Goal: Task Accomplishment & Management: Use online tool/utility

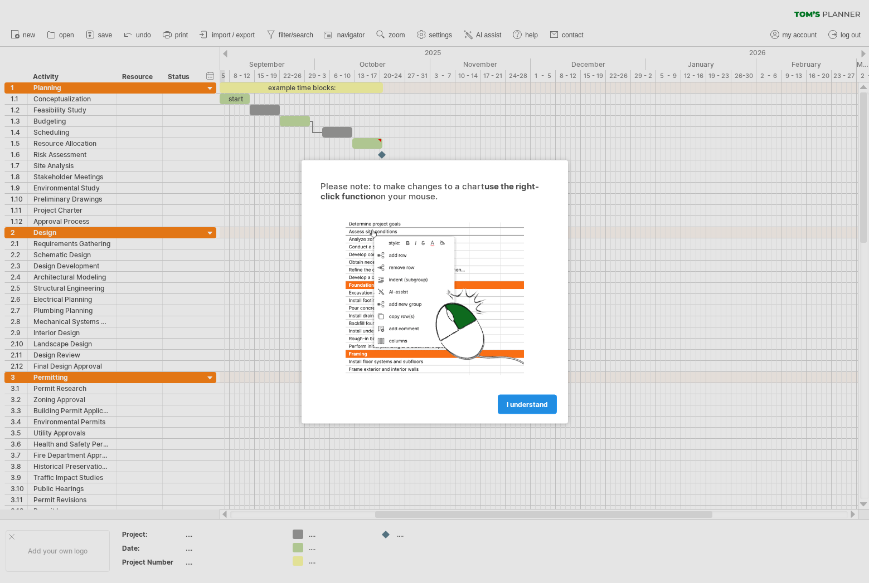
click at [526, 404] on span "I understand" at bounding box center [527, 404] width 41 height 8
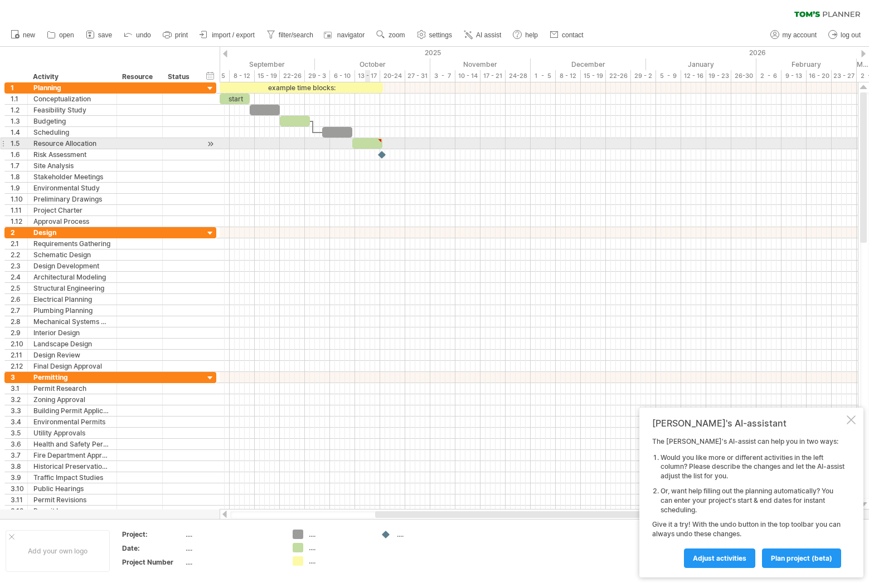
type textarea "**********"
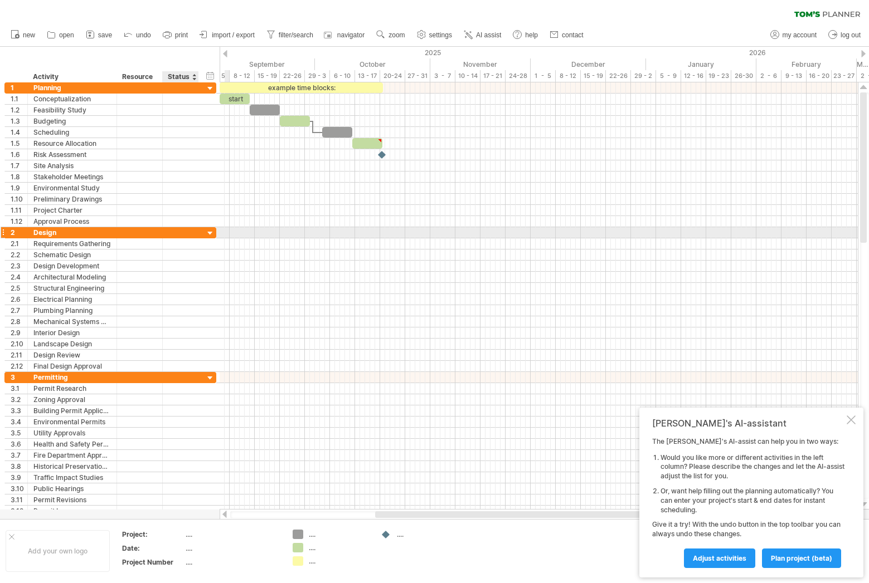
click at [210, 230] on div at bounding box center [210, 233] width 11 height 11
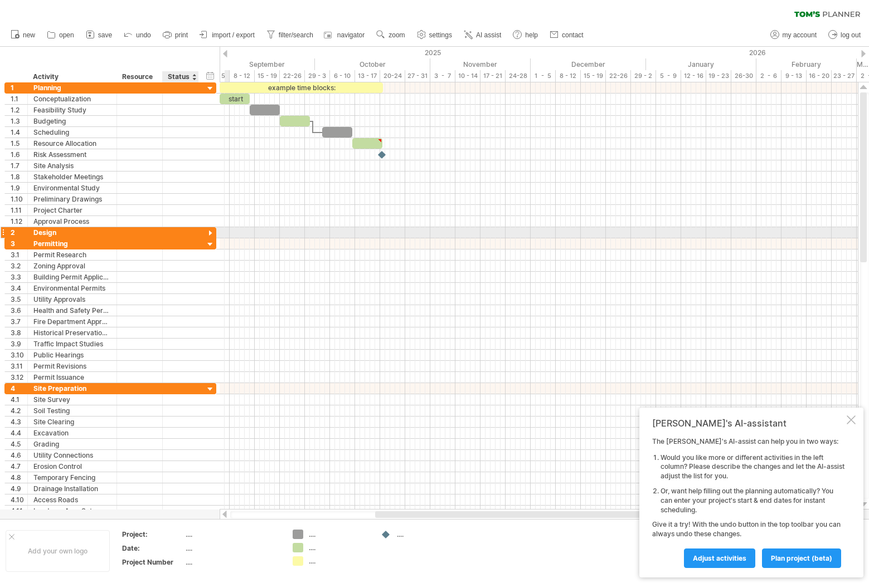
click at [210, 230] on div at bounding box center [210, 233] width 11 height 11
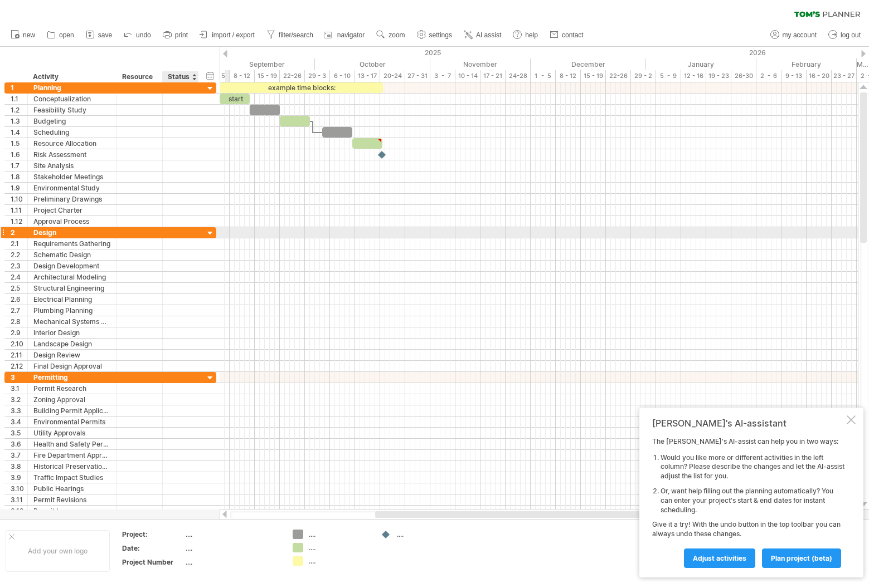
click at [210, 230] on div at bounding box center [210, 233] width 11 height 11
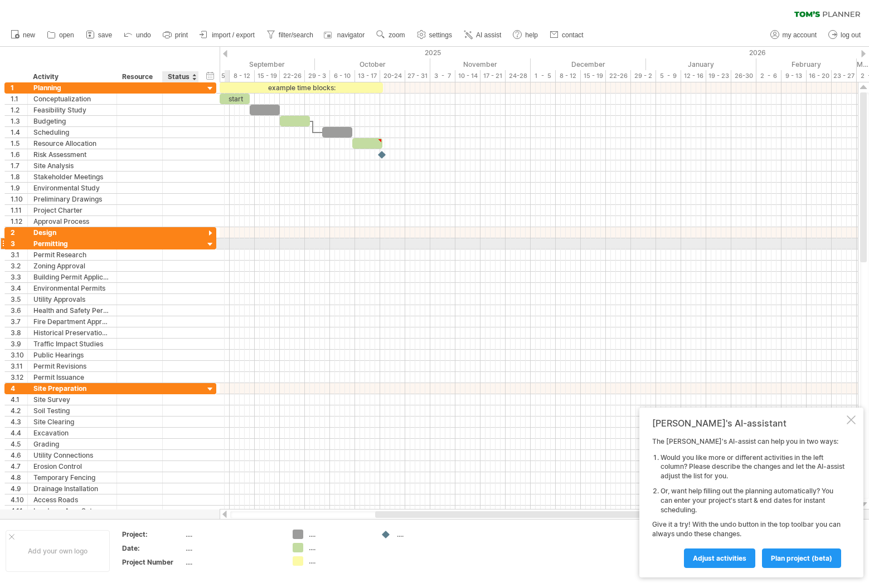
click at [210, 246] on div at bounding box center [210, 245] width 11 height 11
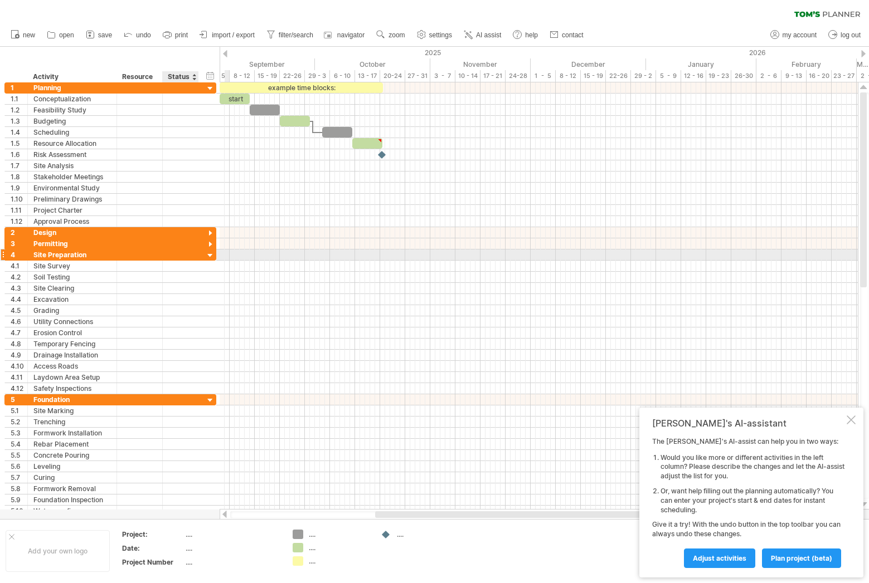
click at [209, 258] on div at bounding box center [210, 256] width 11 height 11
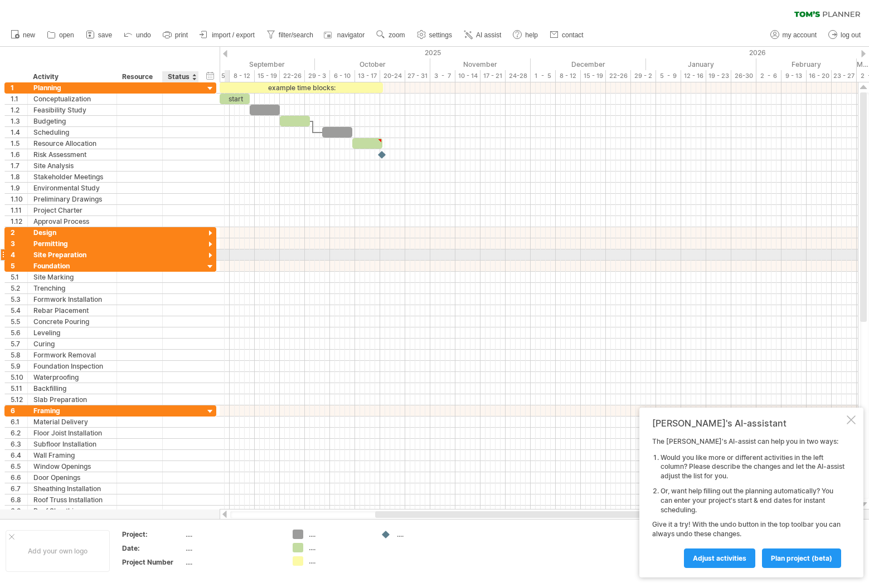
click at [209, 258] on div at bounding box center [210, 256] width 11 height 11
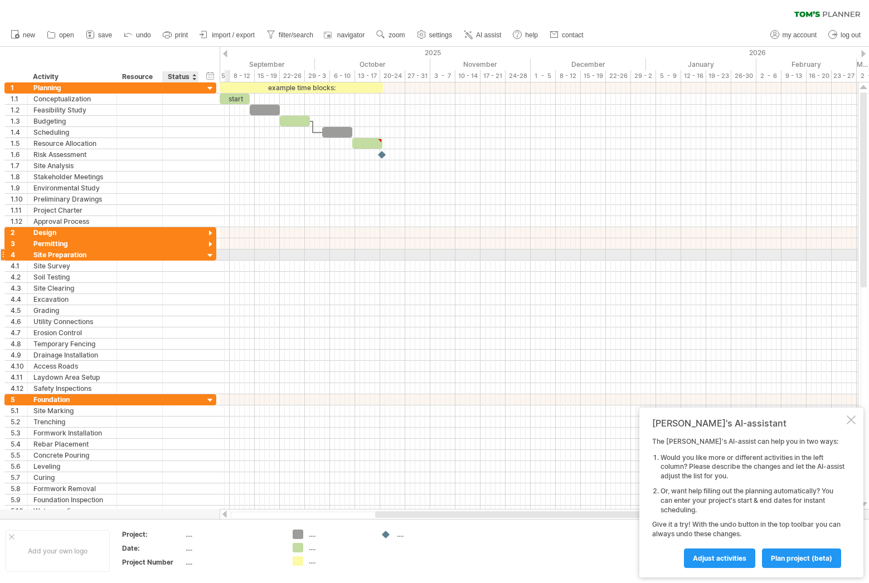
click at [210, 253] on div at bounding box center [210, 256] width 11 height 11
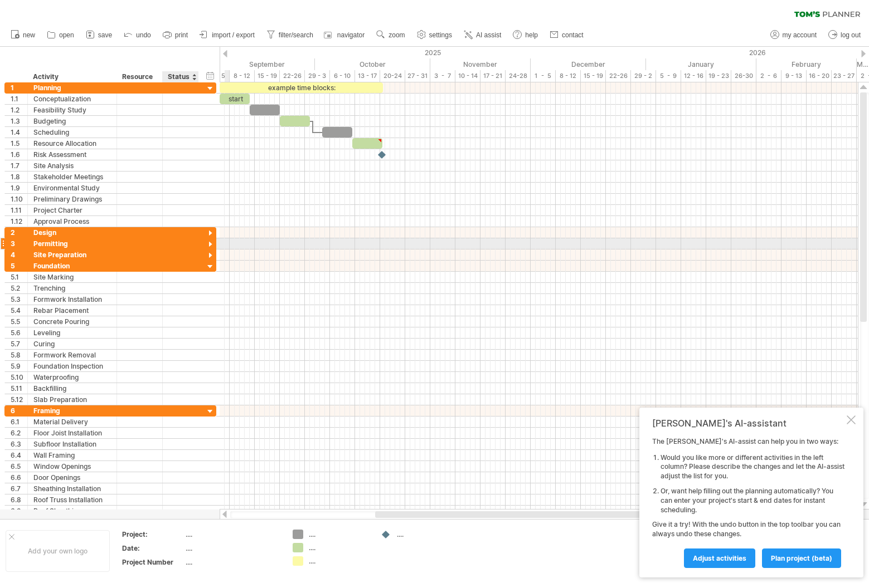
click at [210, 246] on div at bounding box center [210, 245] width 11 height 11
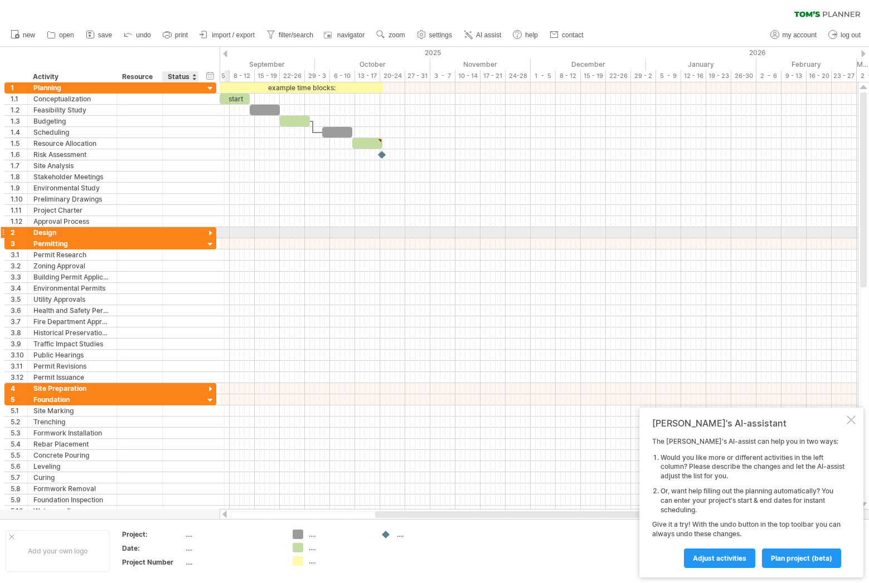
click at [211, 232] on div at bounding box center [210, 233] width 11 height 11
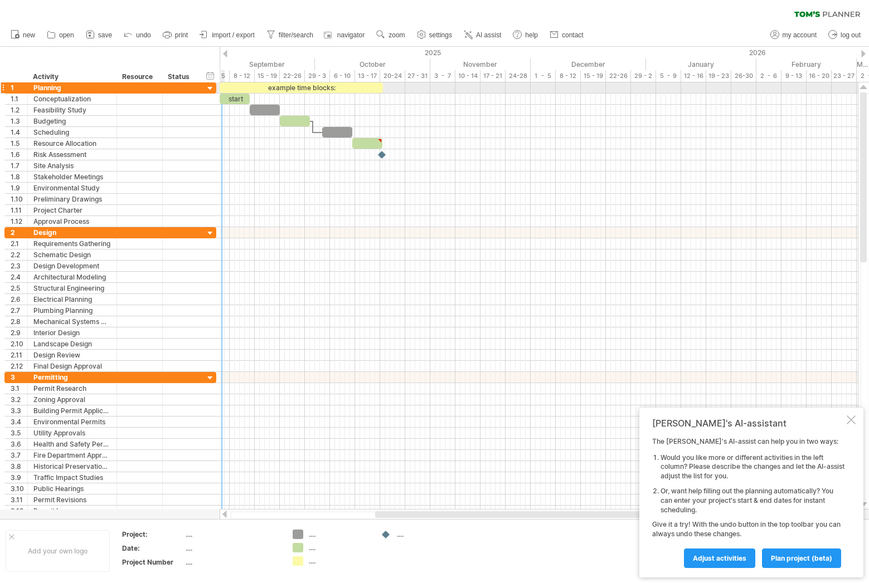
click at [207, 85] on div at bounding box center [210, 89] width 11 height 11
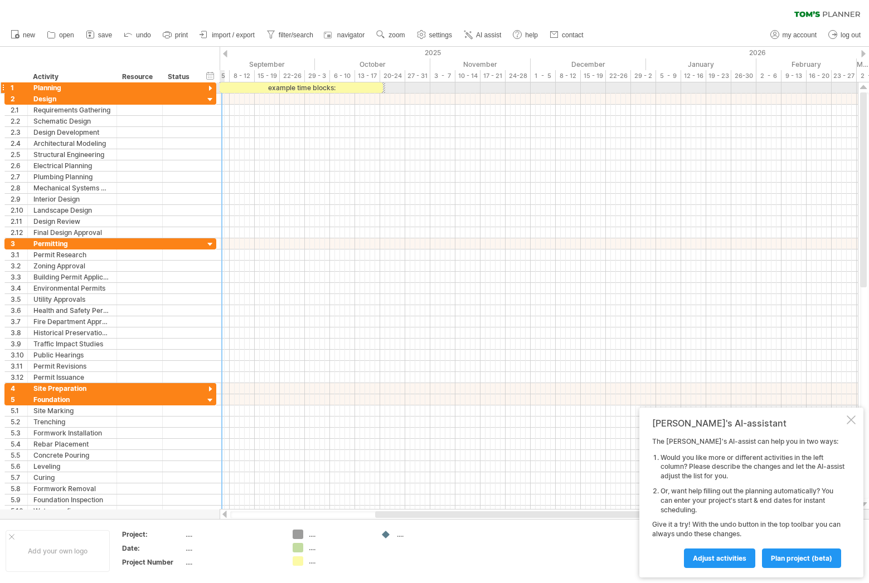
click at [210, 86] on div at bounding box center [210, 89] width 11 height 11
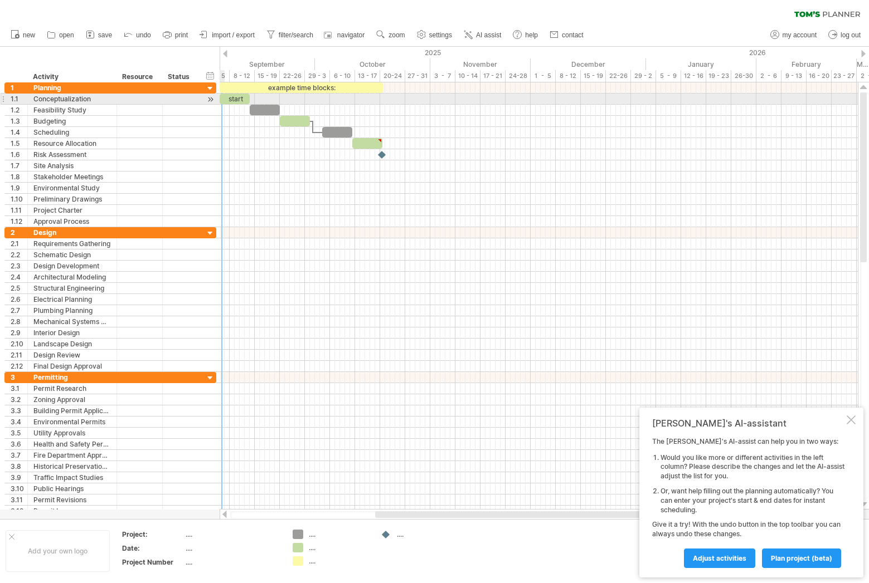
click at [212, 101] on div at bounding box center [210, 100] width 11 height 12
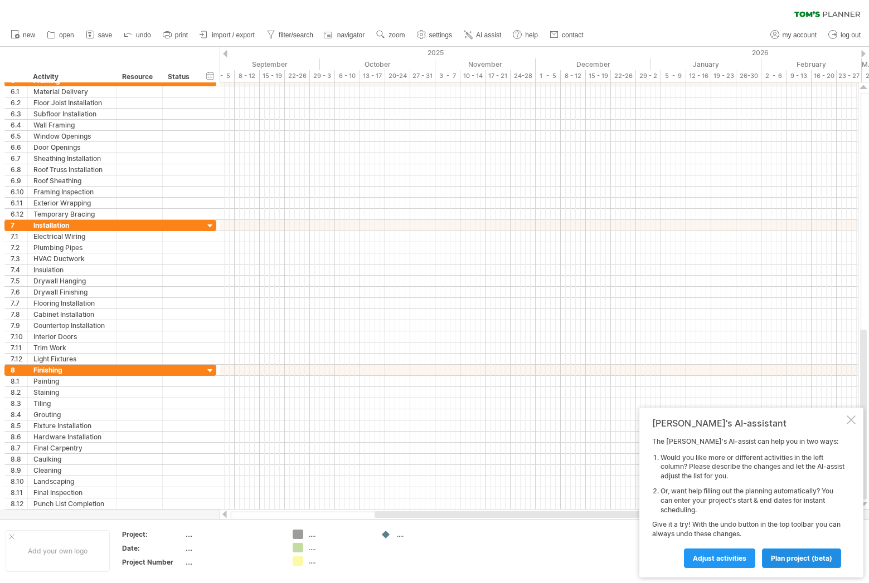
click at [791, 557] on span "plan project (beta)" at bounding box center [801, 558] width 61 height 8
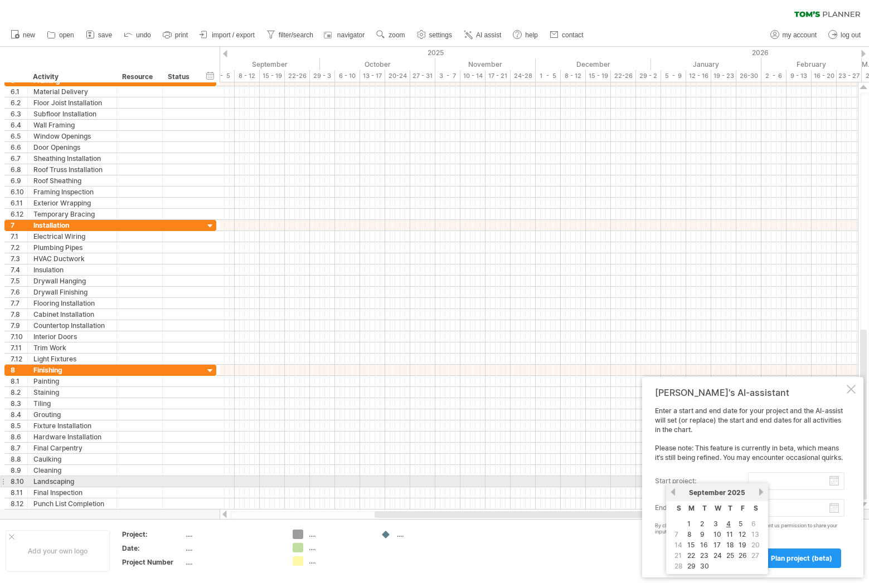
click at [785, 483] on input "start project:" at bounding box center [796, 482] width 96 height 18
click at [741, 524] on link "5" at bounding box center [740, 524] width 6 height 11
type input "********"
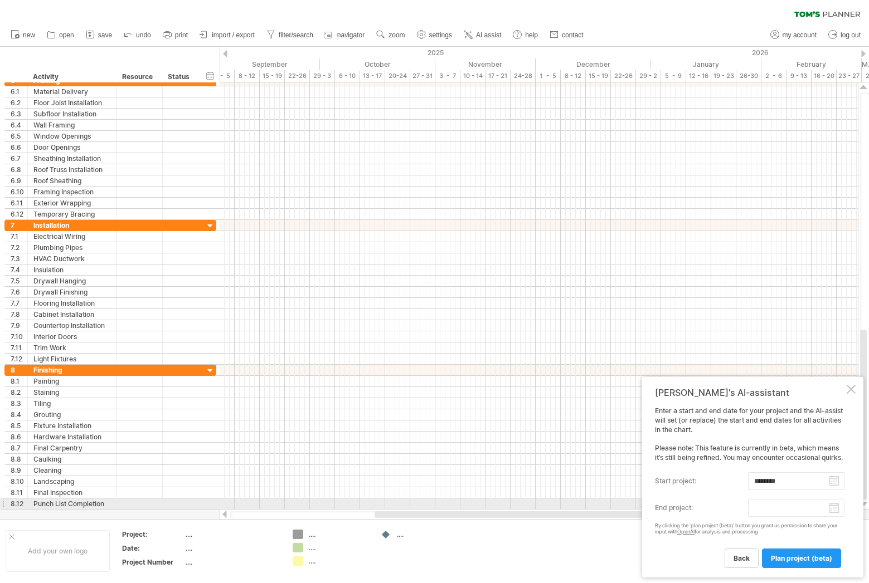
click at [789, 506] on body "progress(100%) Trying to reach [DOMAIN_NAME] Connected again... 0% clear filter…" at bounding box center [434, 293] width 869 height 586
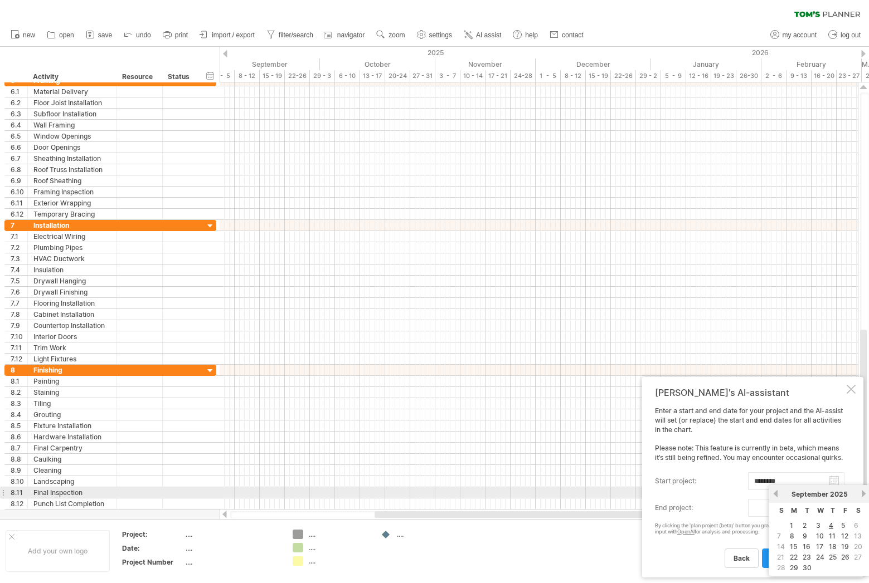
click at [864, 494] on link "next" at bounding box center [863, 494] width 8 height 8
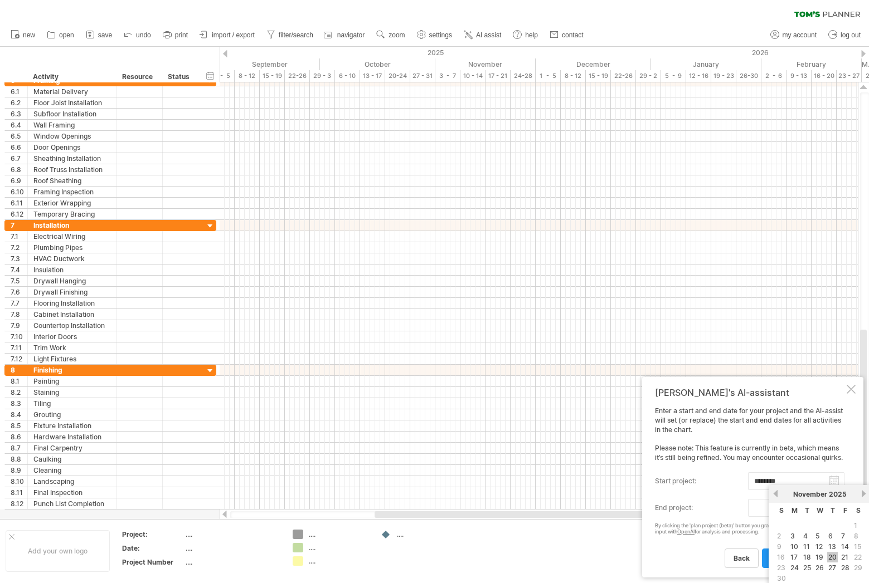
click at [830, 554] on link "20" at bounding box center [832, 557] width 11 height 11
type input "********"
click at [816, 557] on span "plan project (beta)" at bounding box center [801, 558] width 61 height 8
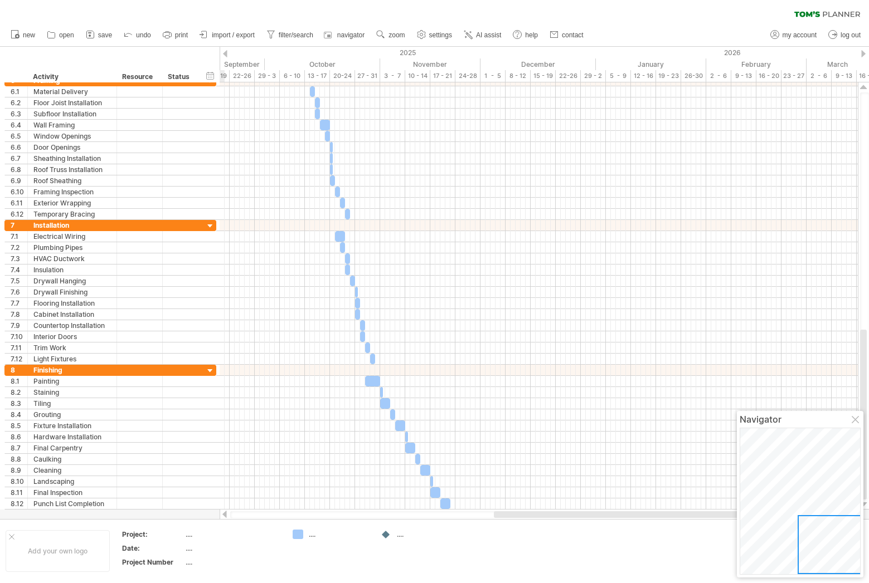
drag, startPoint x: 493, startPoint y: 513, endPoint x: 641, endPoint y: 526, distance: 149.3
click at [642, 530] on div "Trying to reach [DOMAIN_NAME] Connected again... 0% clear filter new 1" at bounding box center [434, 291] width 869 height 583
click at [397, 35] on span "zoom" at bounding box center [396, 35] width 16 height 8
click at [423, 48] on div "Month" at bounding box center [433, 49] width 62 height 18
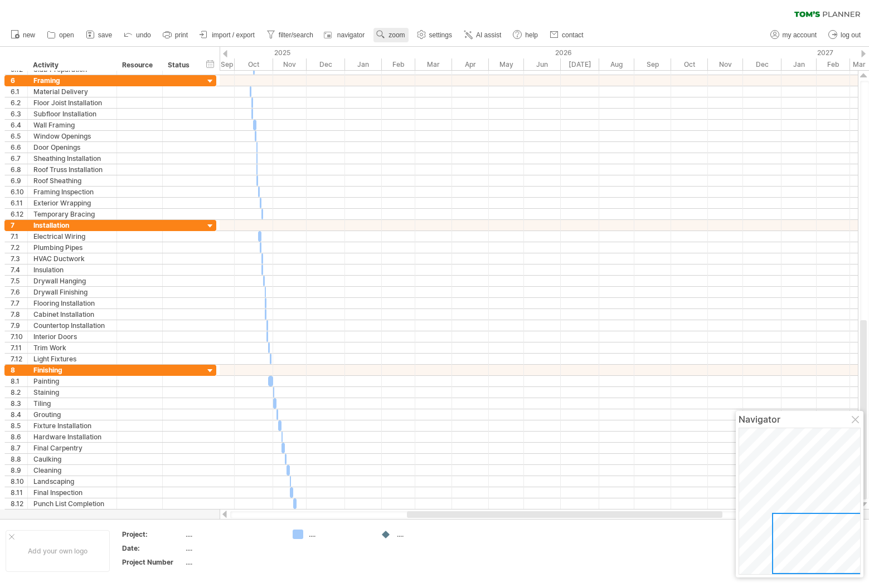
click at [389, 34] on span "zoom" at bounding box center [396, 35] width 16 height 8
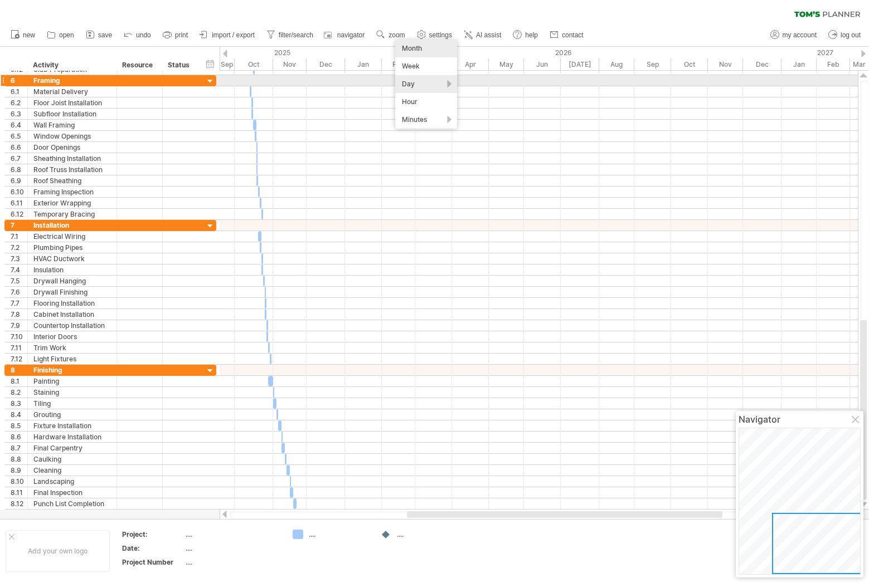
click at [406, 82] on div "Day" at bounding box center [426, 84] width 62 height 18
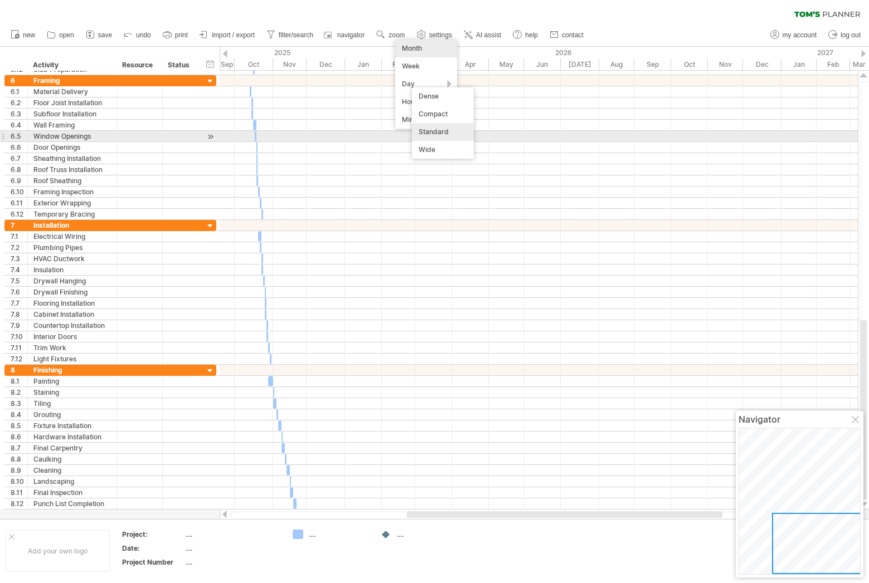
click at [426, 132] on div "Standard" at bounding box center [443, 132] width 62 height 18
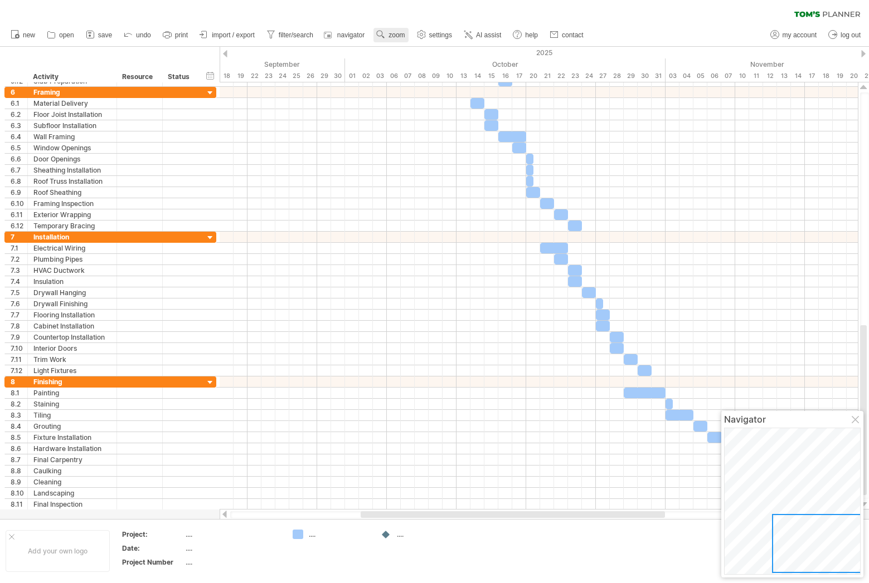
click at [400, 35] on span "zoom" at bounding box center [396, 35] width 16 height 8
click at [418, 85] on div "Day" at bounding box center [437, 85] width 62 height 18
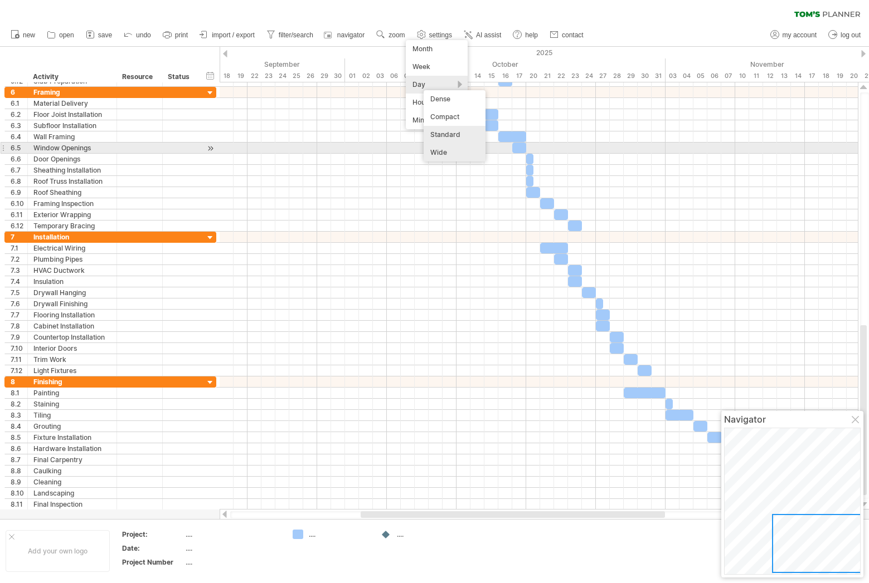
click at [441, 153] on div "Wide" at bounding box center [454, 153] width 62 height 18
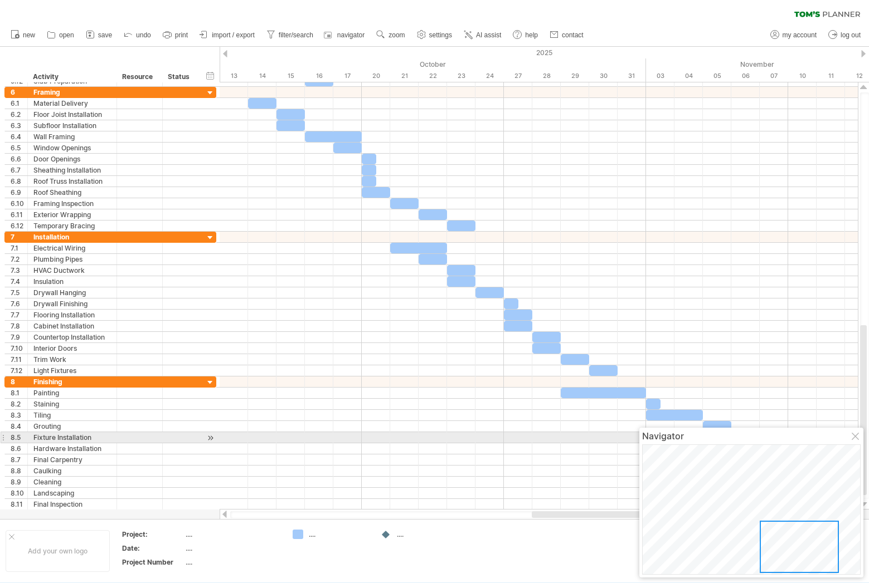
click at [855, 441] on div at bounding box center [855, 437] width 9 height 9
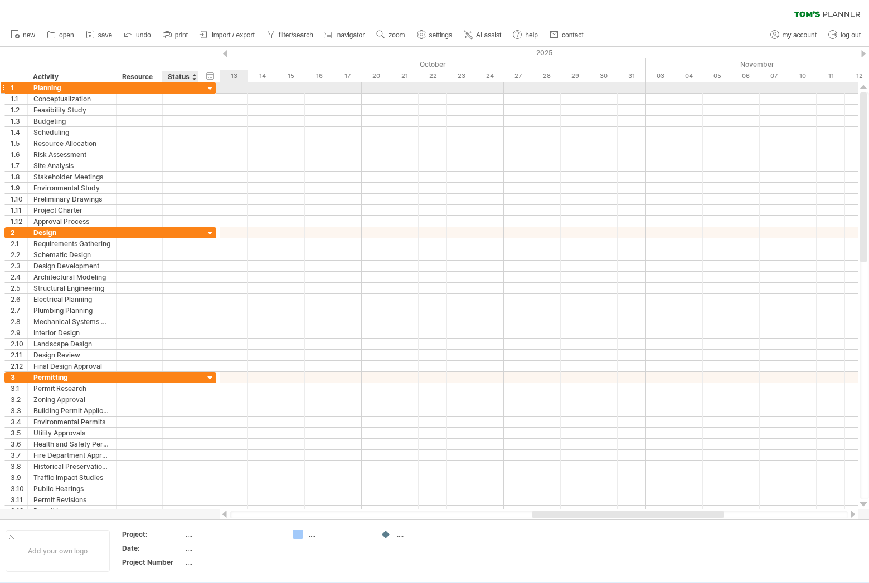
click at [207, 87] on div at bounding box center [210, 89] width 11 height 11
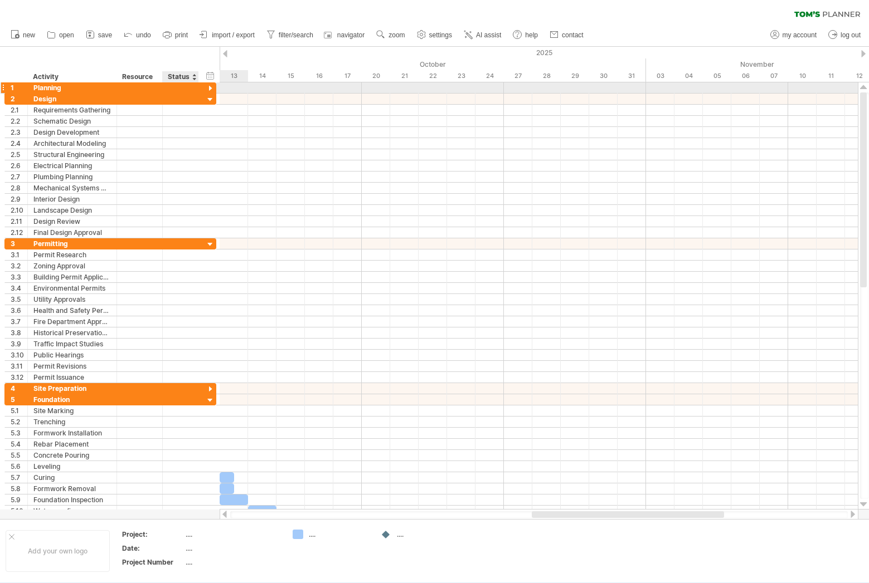
click at [207, 87] on div at bounding box center [210, 89] width 11 height 11
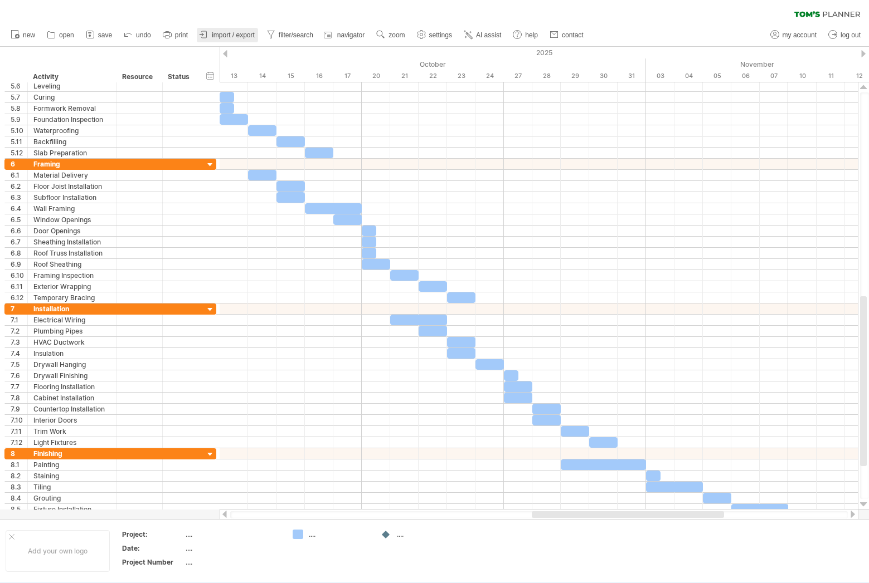
click at [227, 32] on span "import / export" at bounding box center [233, 35] width 43 height 8
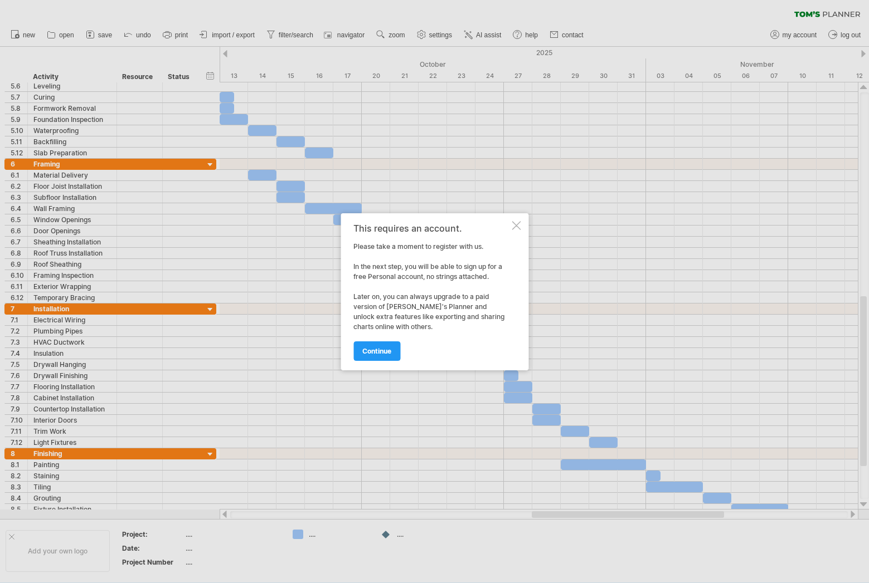
click at [500, 74] on div at bounding box center [434, 291] width 869 height 583
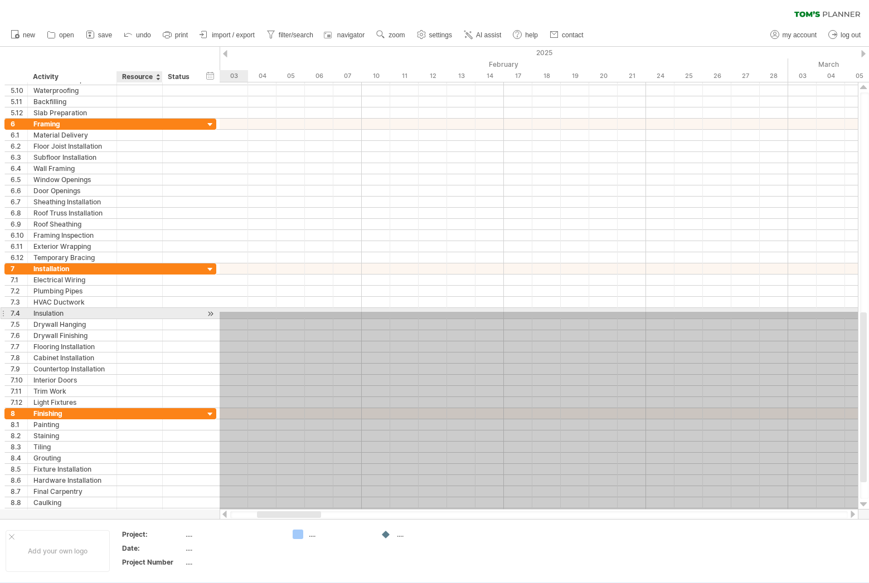
drag, startPoint x: 831, startPoint y: 484, endPoint x: 140, endPoint y: 312, distance: 711.4
click at [140, 312] on div "Trying to reach [DOMAIN_NAME] Connected again... 0% clear filter new 1" at bounding box center [434, 291] width 869 height 583
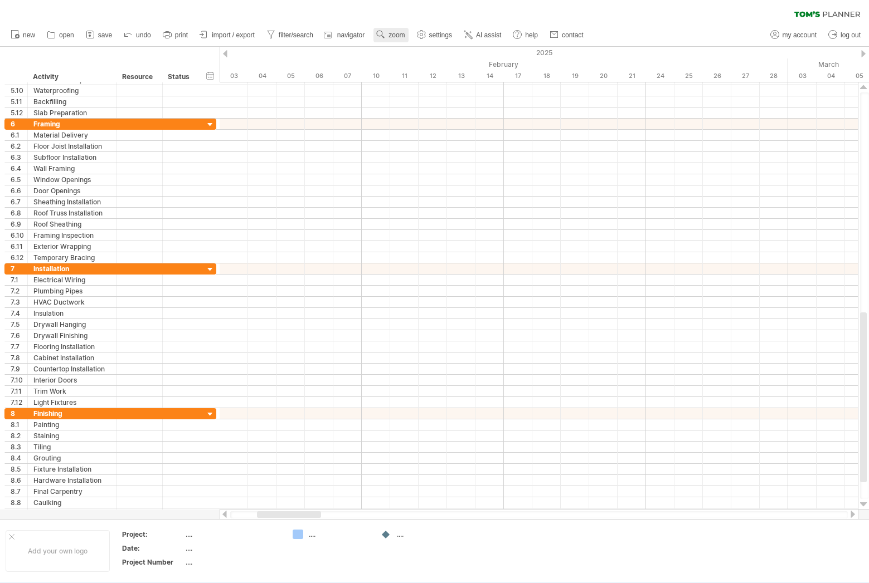
click at [398, 31] on span "zoom" at bounding box center [396, 35] width 16 height 8
click at [420, 43] on div "Month" at bounding box center [435, 46] width 62 height 18
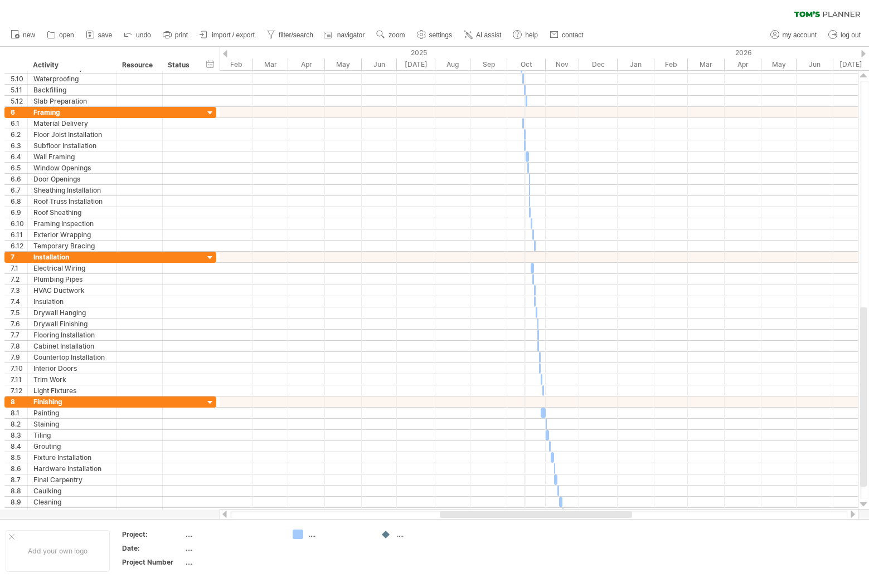
click at [524, 63] on div "Oct" at bounding box center [526, 65] width 38 height 12
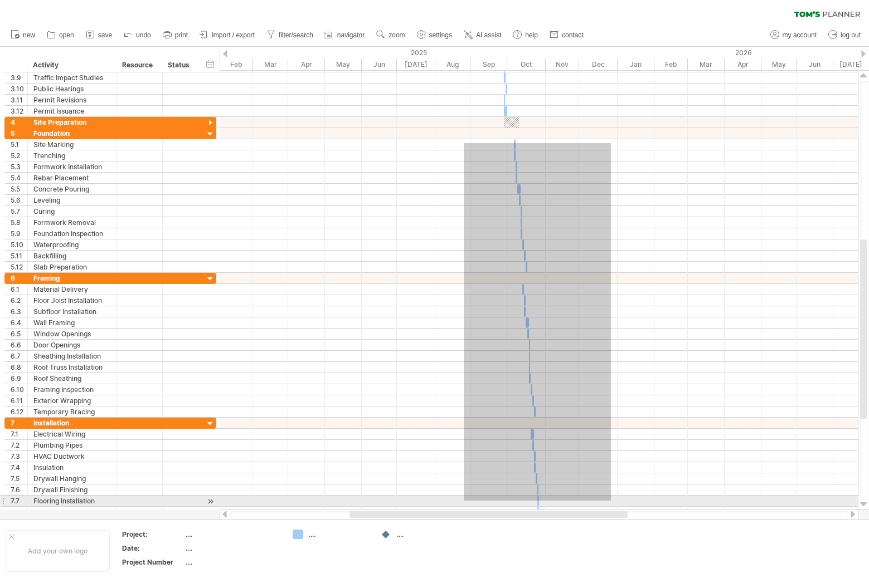
drag, startPoint x: 464, startPoint y: 144, endPoint x: 616, endPoint y: 514, distance: 400.6
click at [616, 514] on div "Trying to reach [DOMAIN_NAME] Connected again... 0% clear filter new 1" at bounding box center [434, 291] width 869 height 583
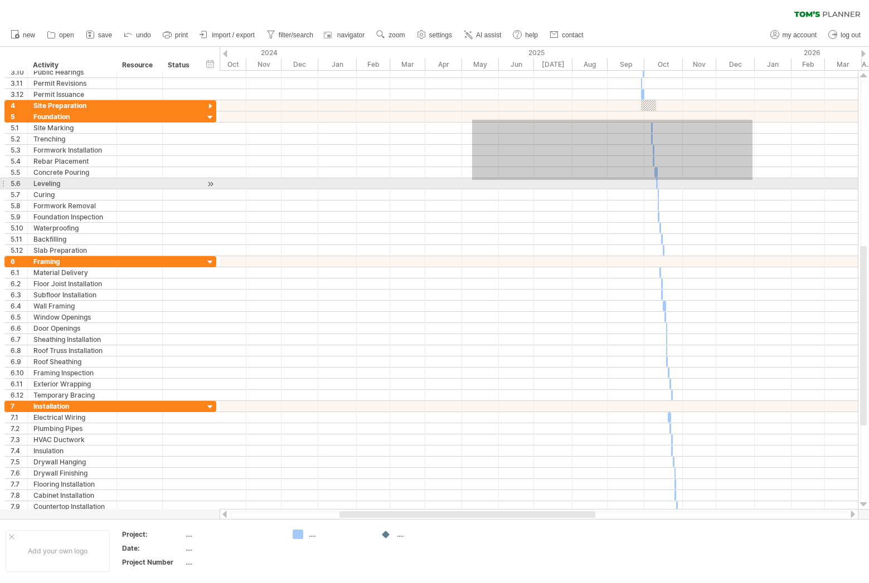
drag, startPoint x: 615, startPoint y: 120, endPoint x: 440, endPoint y: 181, distance: 185.7
click at [472, 180] on div at bounding box center [539, 183] width 638 height 145
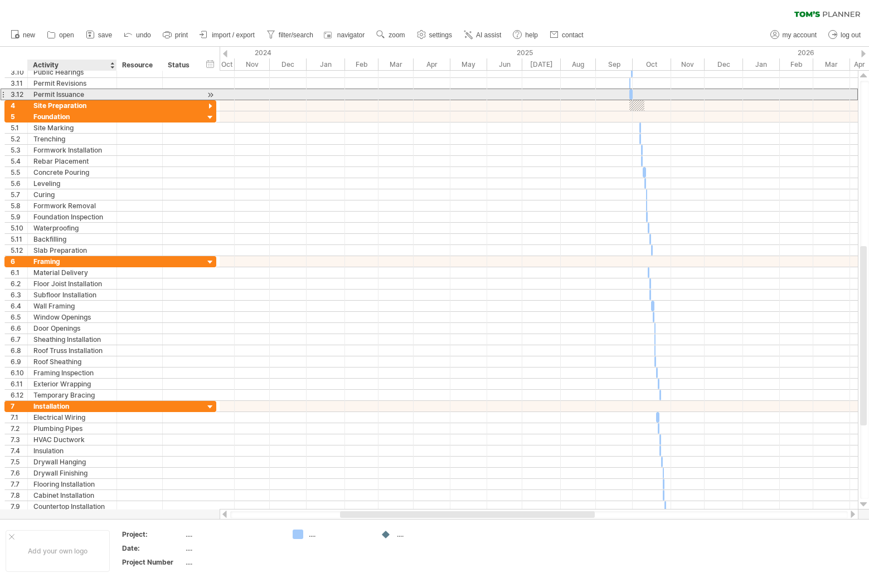
click at [105, 92] on div "Permit Issuance" at bounding box center [71, 94] width 77 height 11
drag, startPoint x: 105, startPoint y: 92, endPoint x: 99, endPoint y: 92, distance: 6.1
click at [99, 92] on input "**********" at bounding box center [71, 94] width 77 height 11
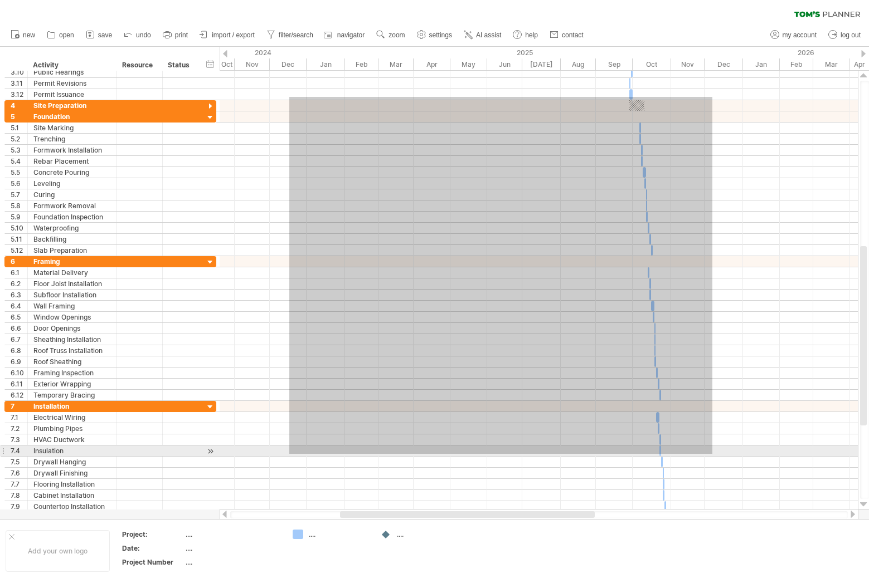
drag, startPoint x: 289, startPoint y: 97, endPoint x: 718, endPoint y: 454, distance: 557.5
click at [714, 459] on div at bounding box center [539, 290] width 638 height 446
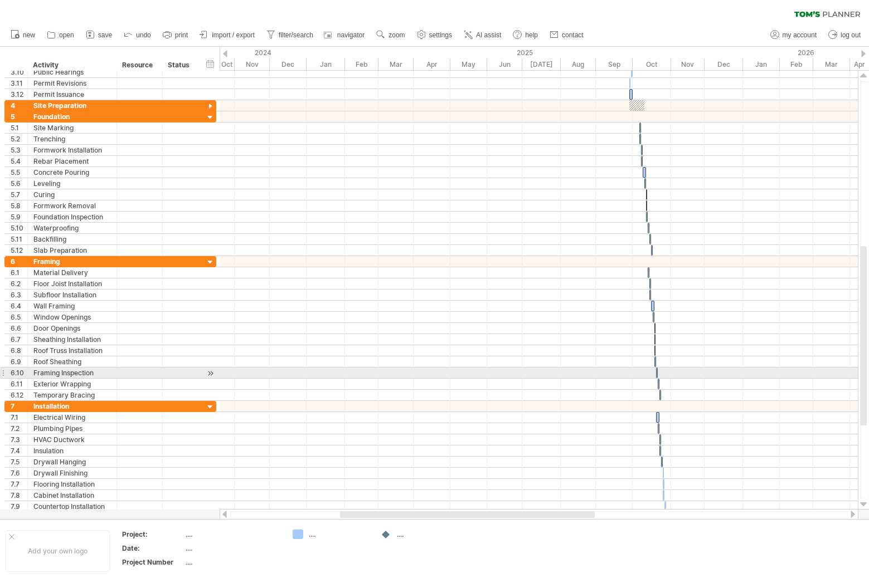
click at [724, 368] on div at bounding box center [539, 373] width 638 height 11
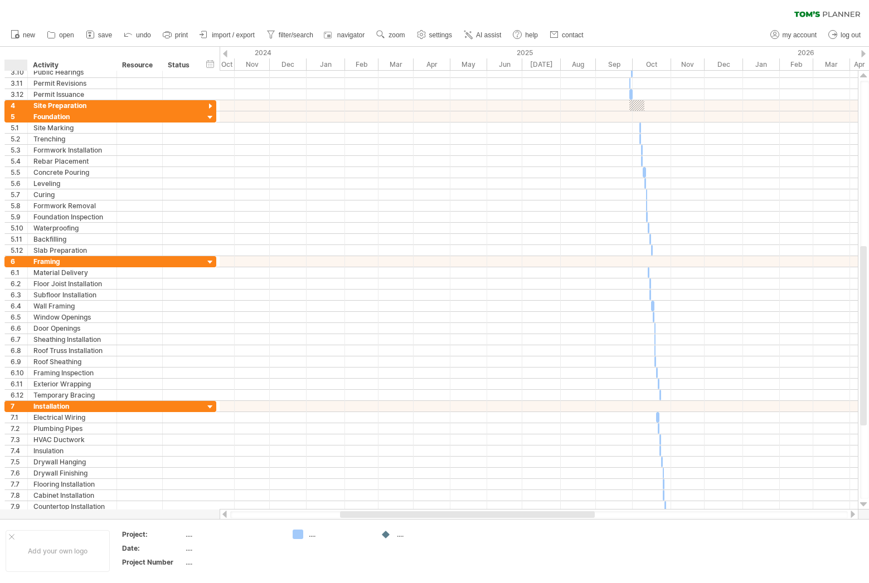
click at [16, 61] on div at bounding box center [18, 65] width 17 height 11
click at [13, 52] on div "hide start/end/duration show start/end/duration ******** Activity ******** Reso…" at bounding box center [110, 59] width 220 height 24
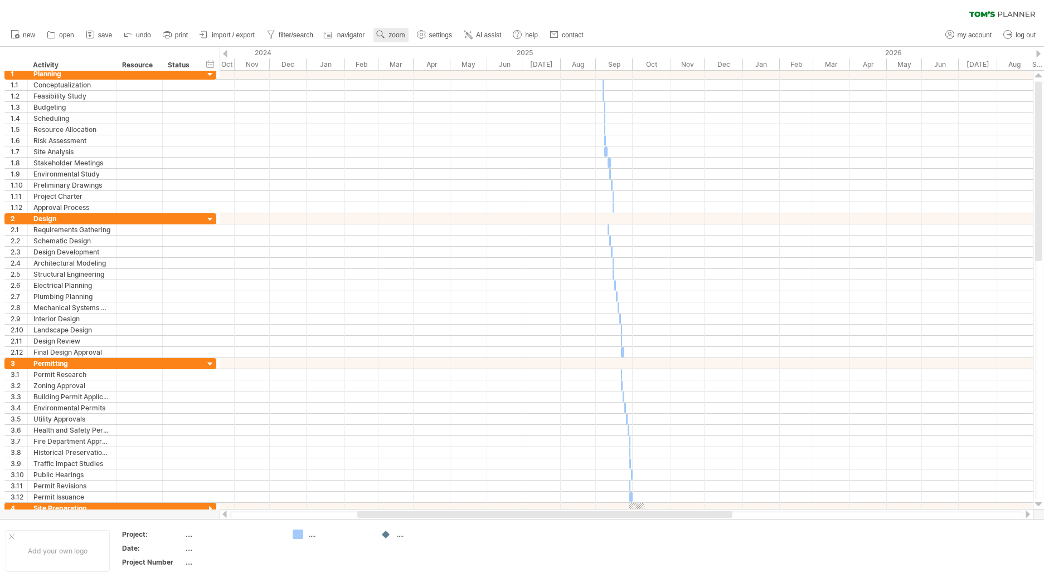
click at [398, 38] on span "zoom" at bounding box center [396, 35] width 16 height 8
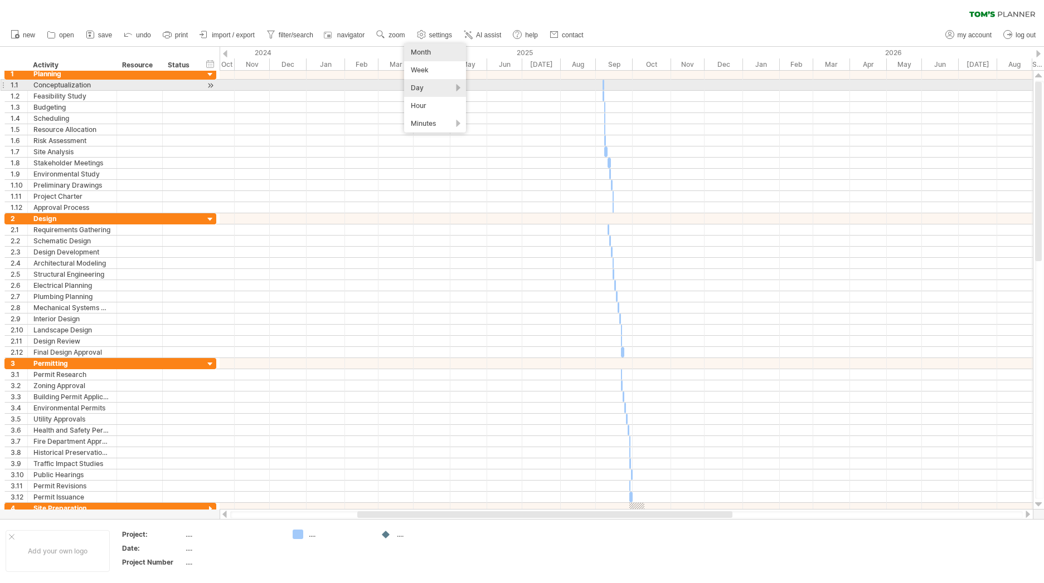
click at [423, 86] on div "Day" at bounding box center [435, 88] width 62 height 18
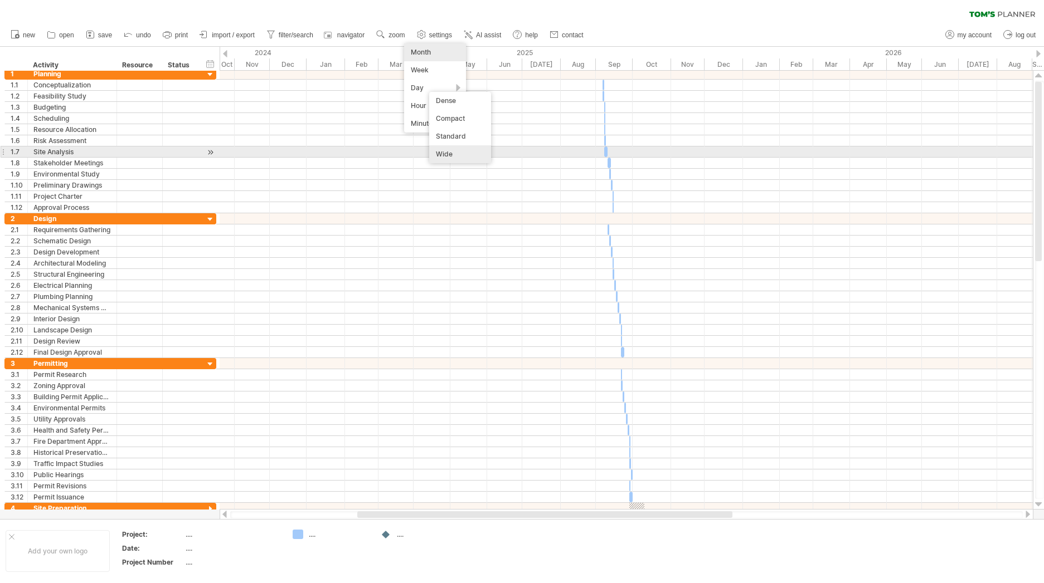
click at [450, 153] on div "Wide" at bounding box center [460, 154] width 62 height 18
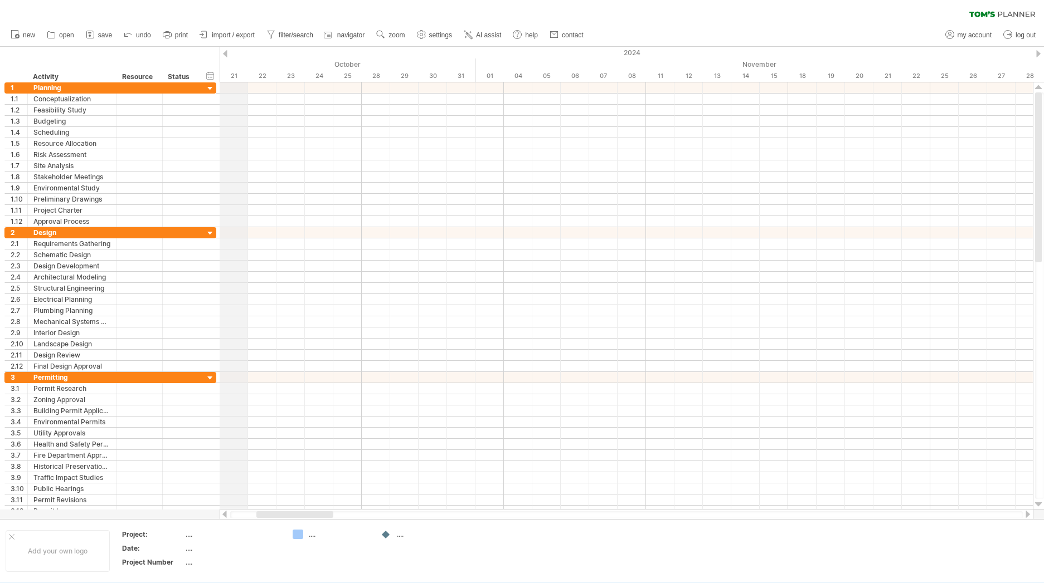
click at [227, 52] on div "2024" at bounding box center [432, 53] width 2529 height 12
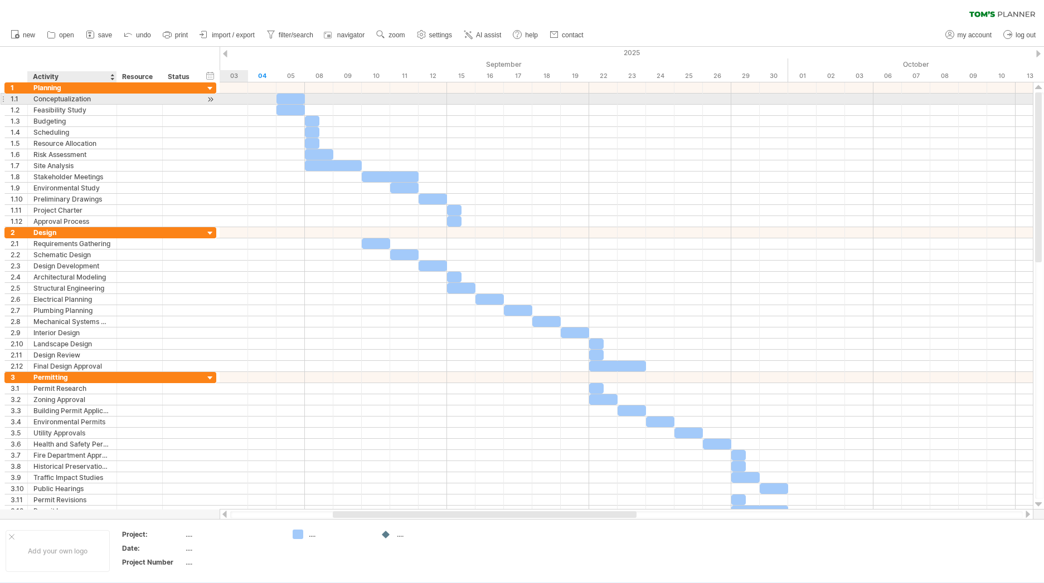
click at [95, 100] on div "Conceptualization" at bounding box center [71, 99] width 77 height 11
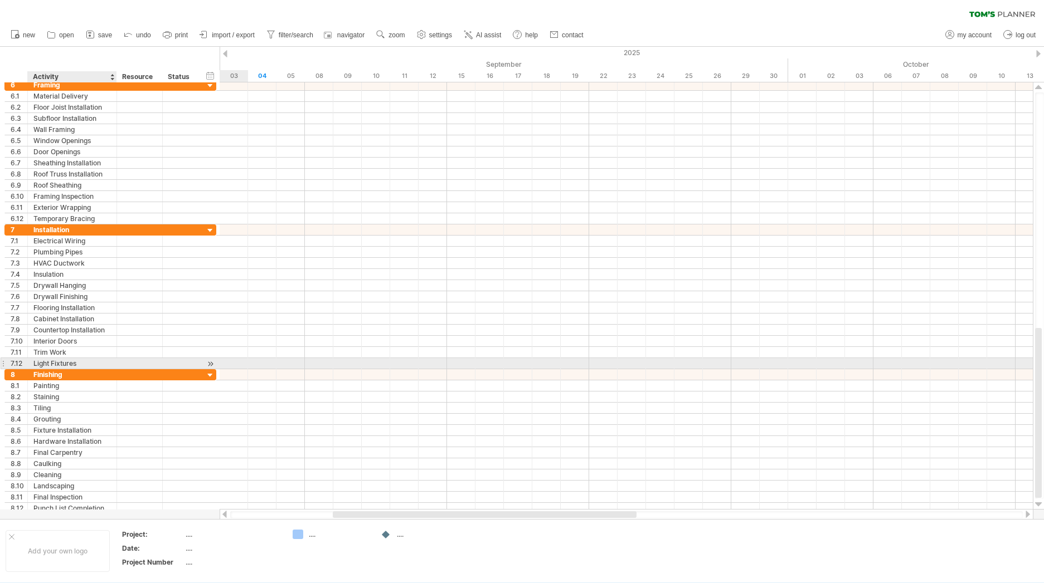
click at [90, 362] on div "Light Fixtures" at bounding box center [71, 363] width 77 height 11
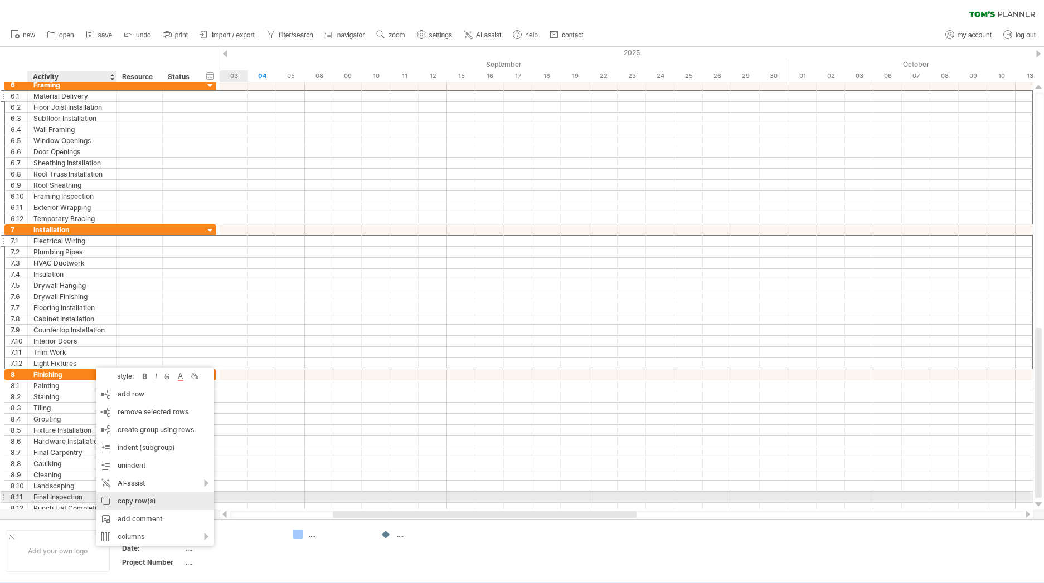
click at [131, 499] on div "copy row(s)" at bounding box center [155, 502] width 118 height 18
